Goal: Information Seeking & Learning: Learn about a topic

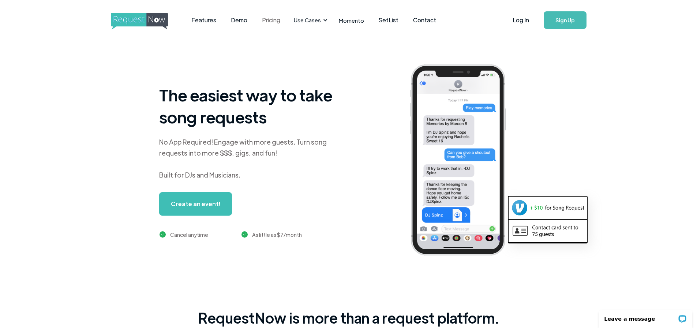
click at [264, 22] on link "Pricing" at bounding box center [271, 20] width 33 height 23
